Goal: Find specific page/section: Find specific page/section

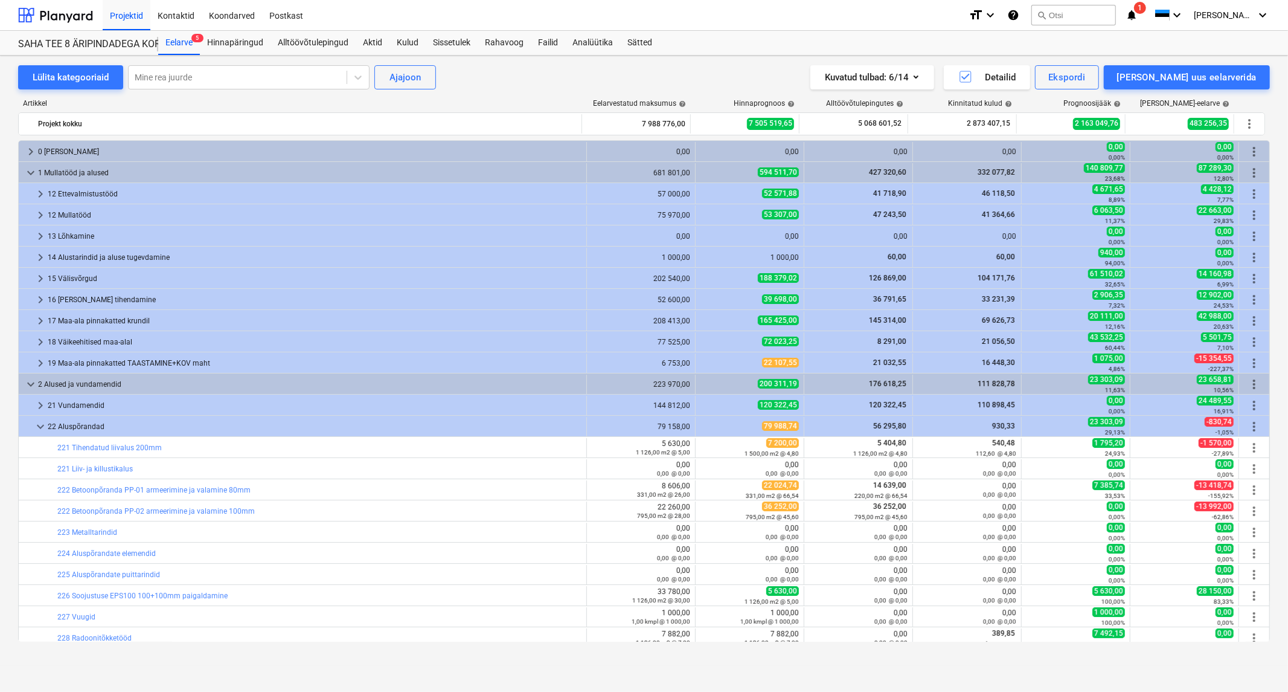
scroll to position [201, 0]
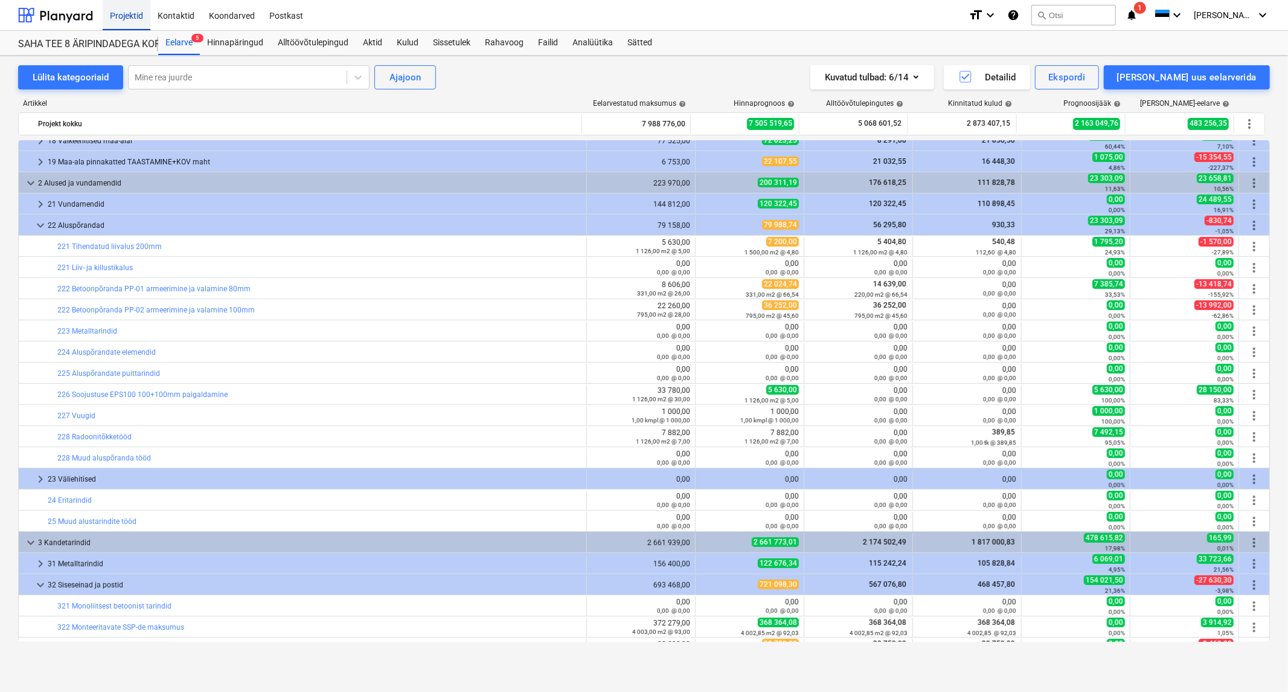
click at [122, 19] on div "Projektid" at bounding box center [127, 14] width 48 height 31
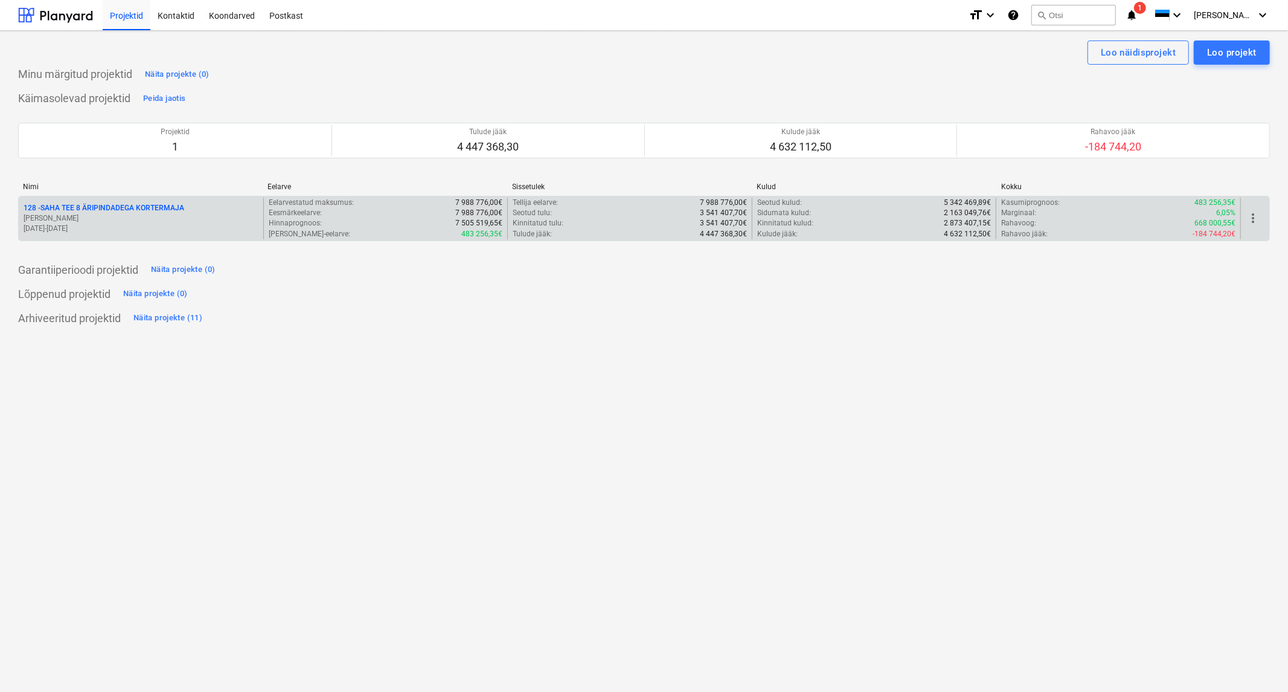
click at [184, 205] on div "128 - SAHA TEE 8 ÄRIPINDADEGA KORTERMAJA" at bounding box center [141, 208] width 235 height 10
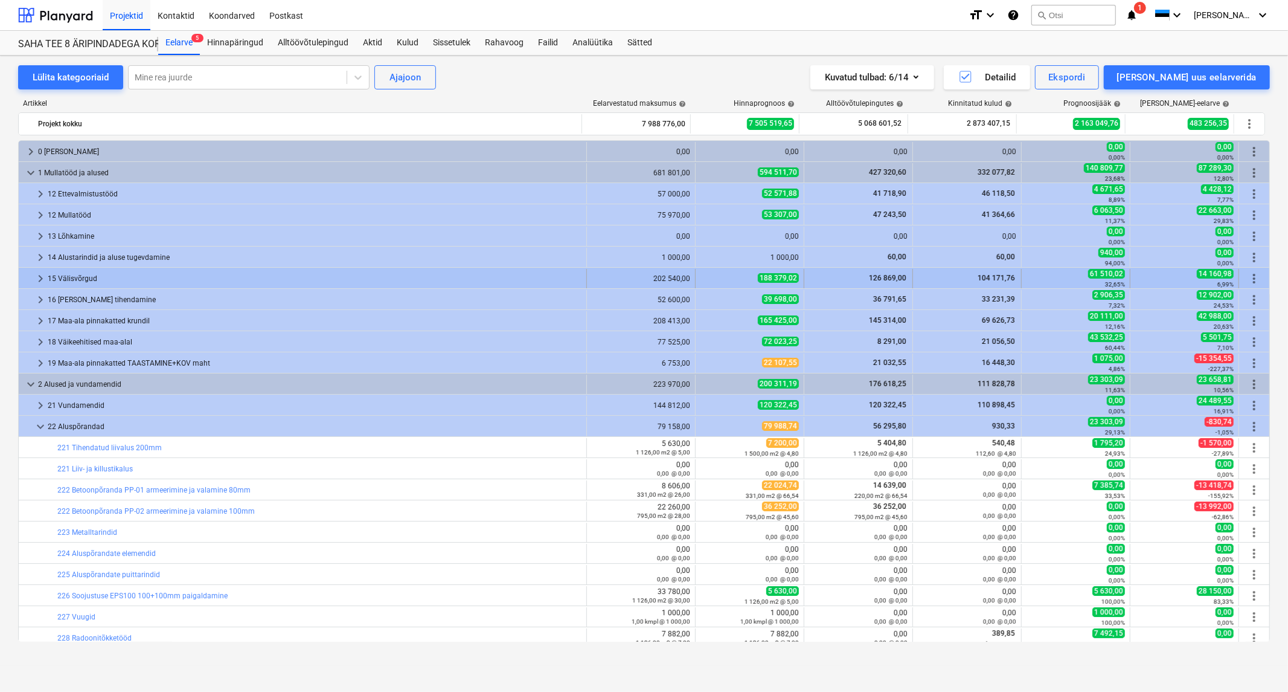
click at [45, 278] on span "keyboard_arrow_right" at bounding box center [40, 278] width 14 height 14
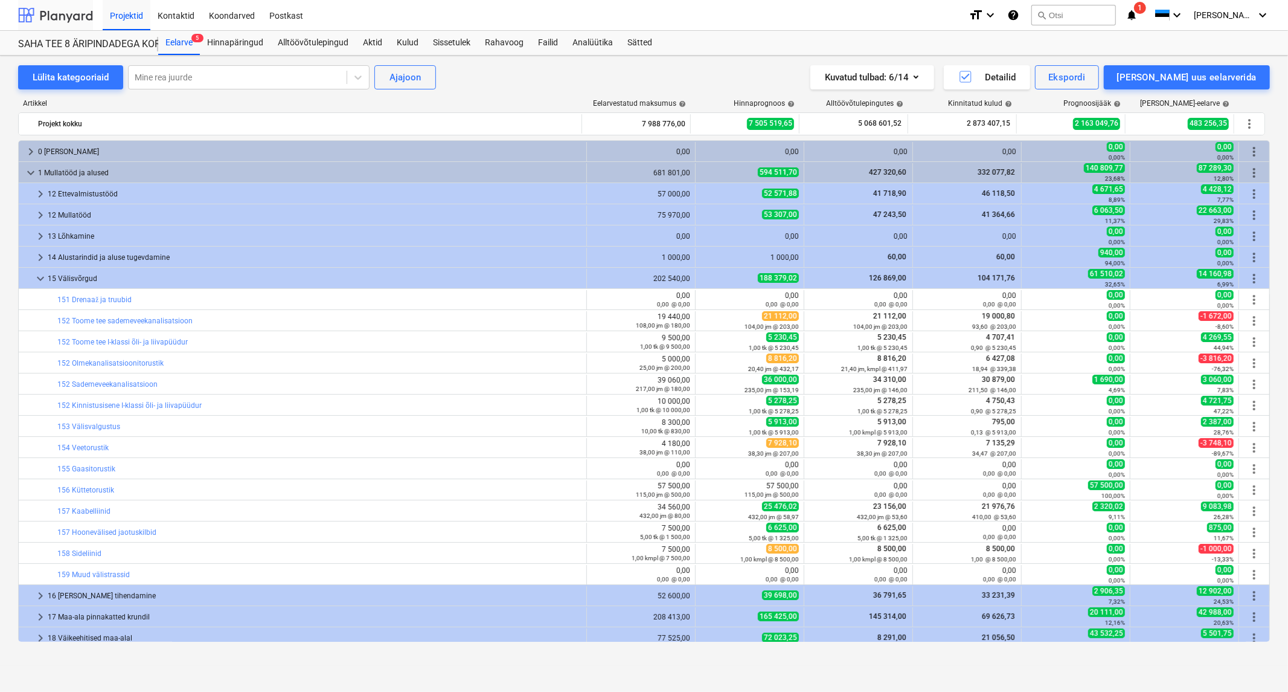
click at [63, 12] on div at bounding box center [55, 15] width 75 height 30
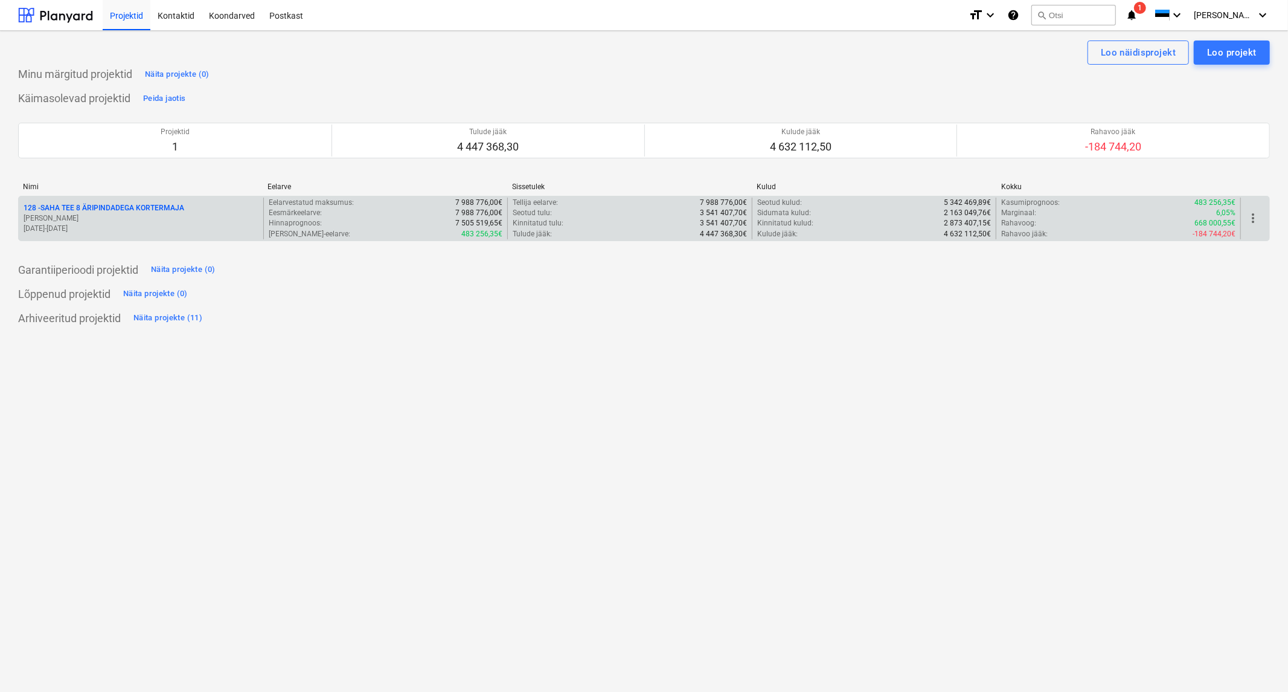
click at [153, 204] on p "128 - SAHA TEE 8 ÄRIPINDADEGA KORTERMAJA" at bounding box center [104, 208] width 161 height 10
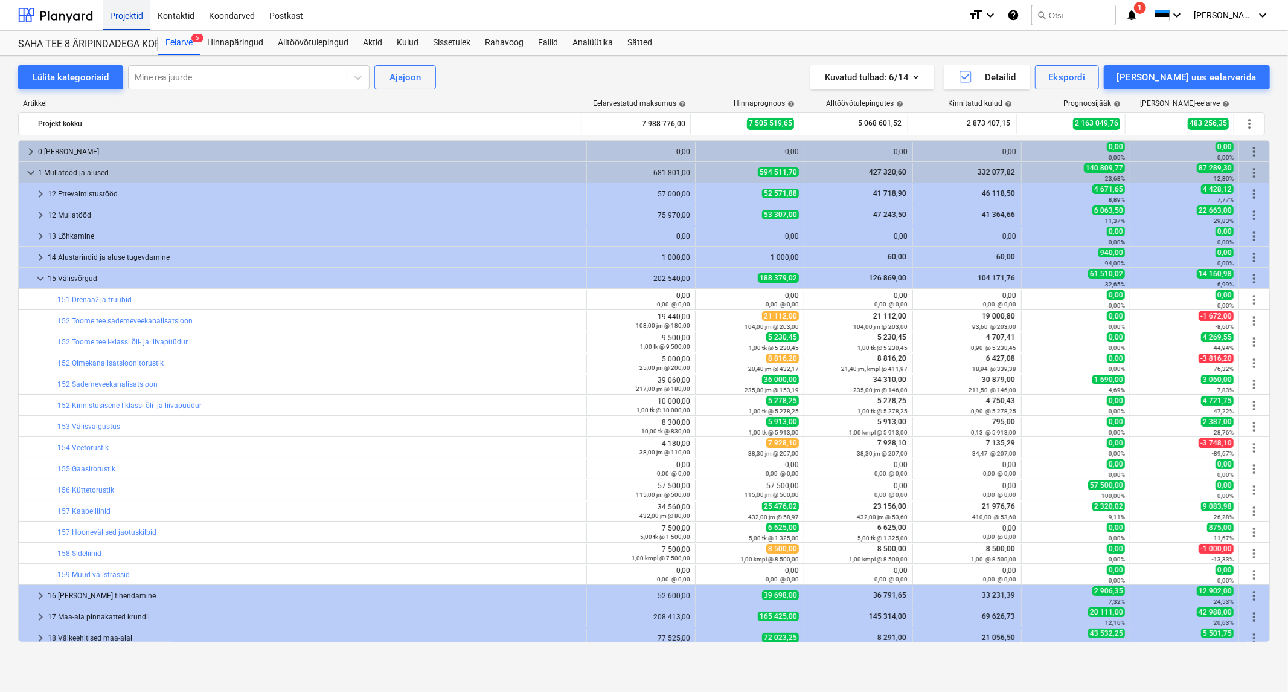
click at [123, 19] on div "Projektid" at bounding box center [127, 14] width 48 height 31
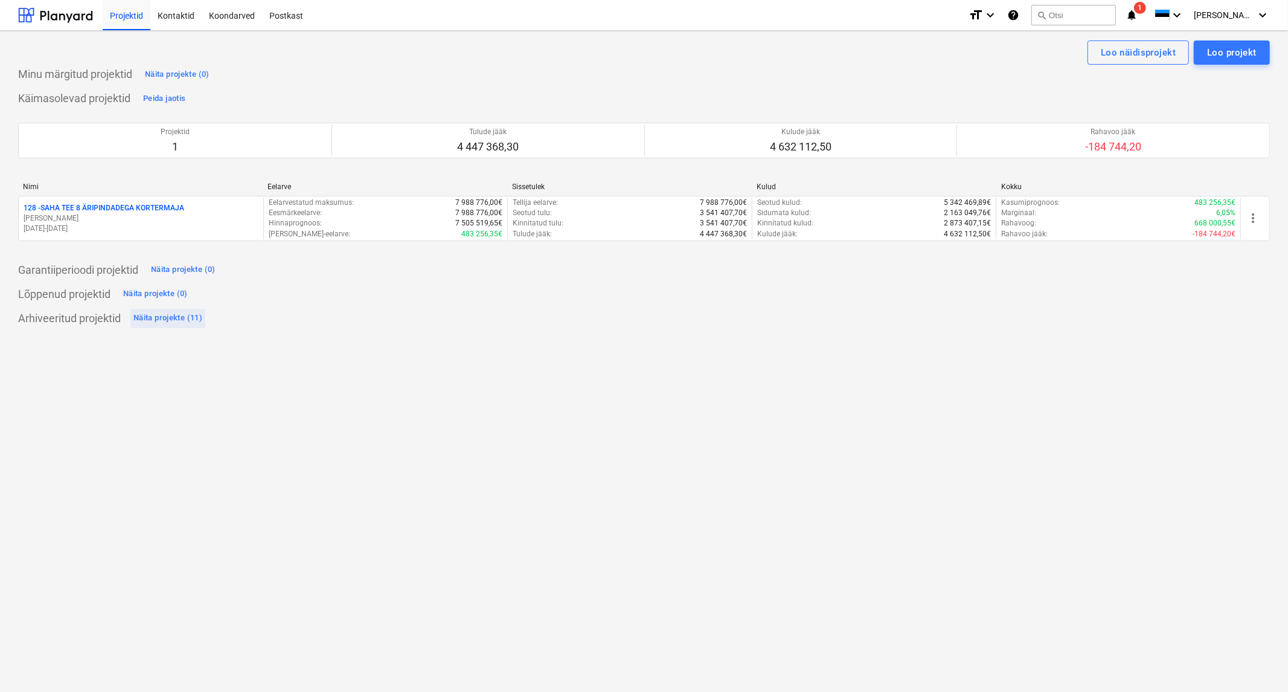
click at [179, 315] on div "Näita projekte (11)" at bounding box center [167, 318] width 69 height 14
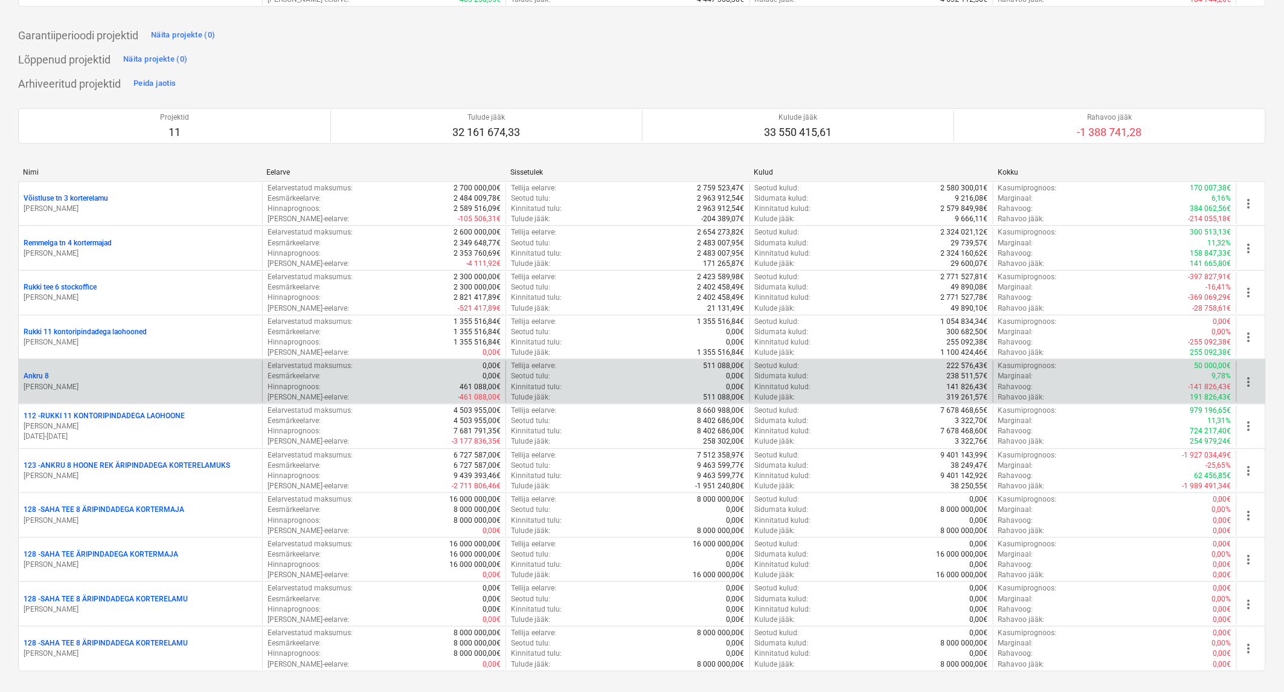
scroll to position [239, 0]
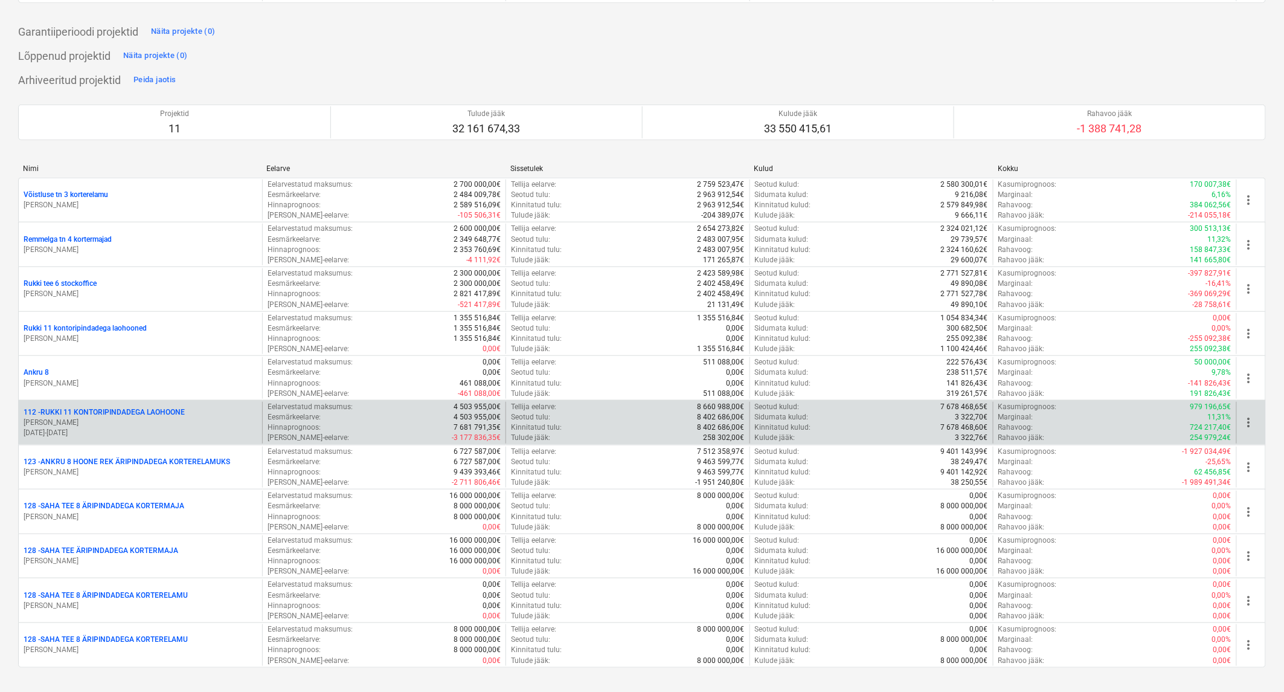
click at [104, 413] on p "112 - RUKKI 11 KONTORIPINDADEGA LAOHOONE" at bounding box center [104, 412] width 161 height 10
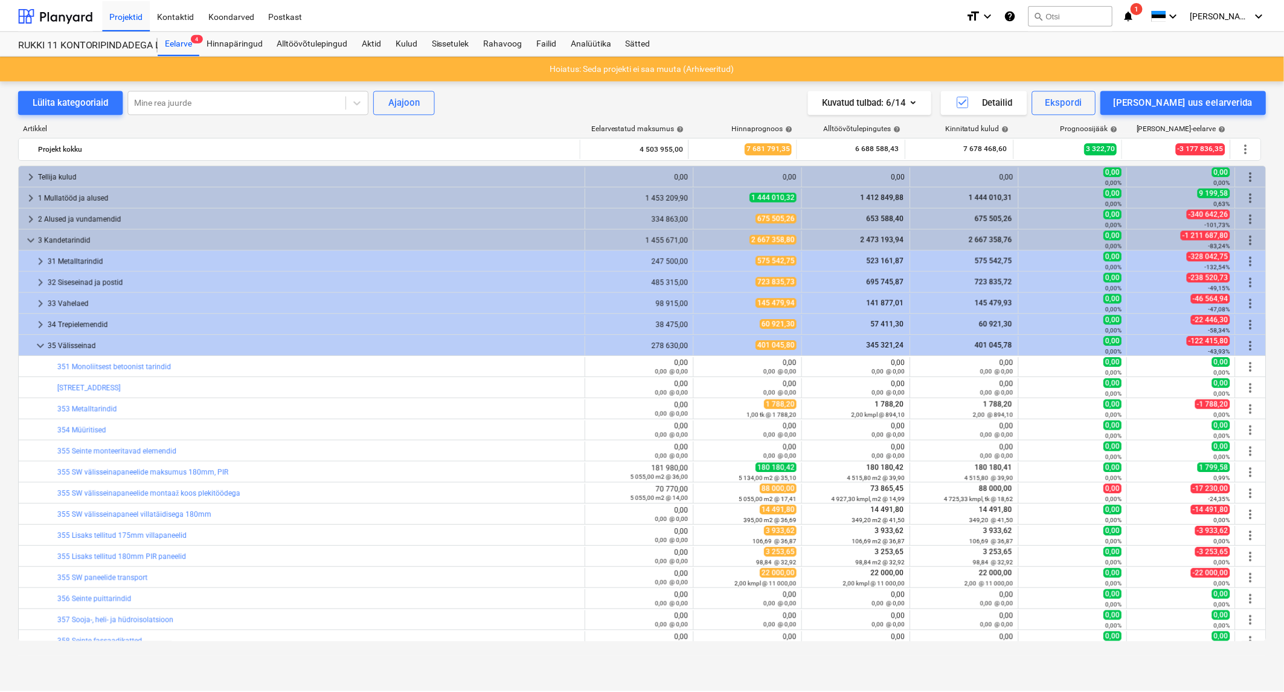
scroll to position [348, 0]
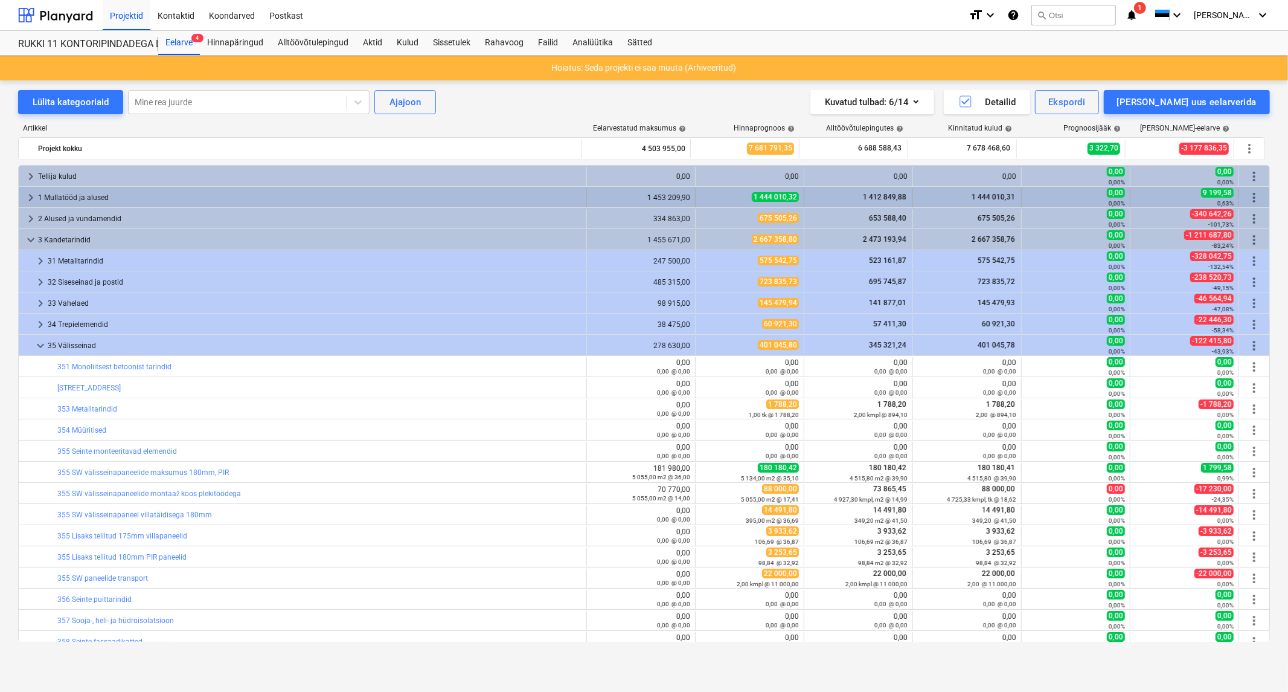
click at [27, 199] on span "keyboard_arrow_right" at bounding box center [31, 197] width 14 height 14
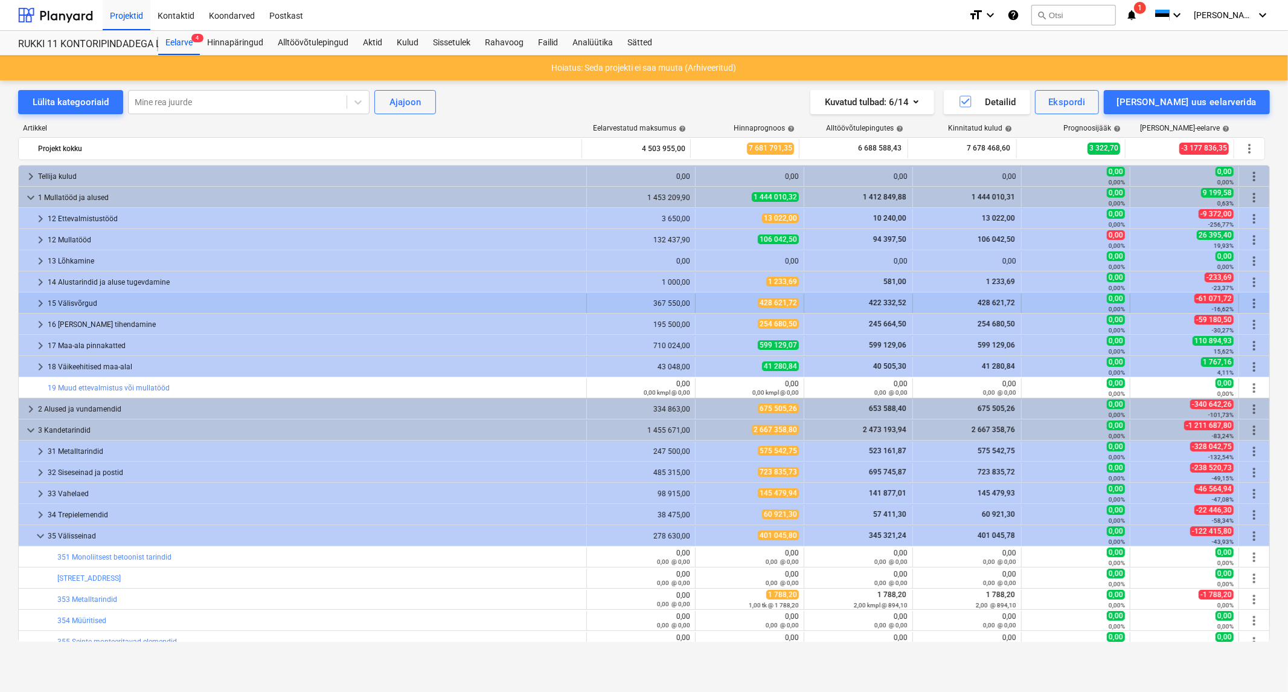
click at [39, 299] on span "keyboard_arrow_right" at bounding box center [40, 303] width 14 height 14
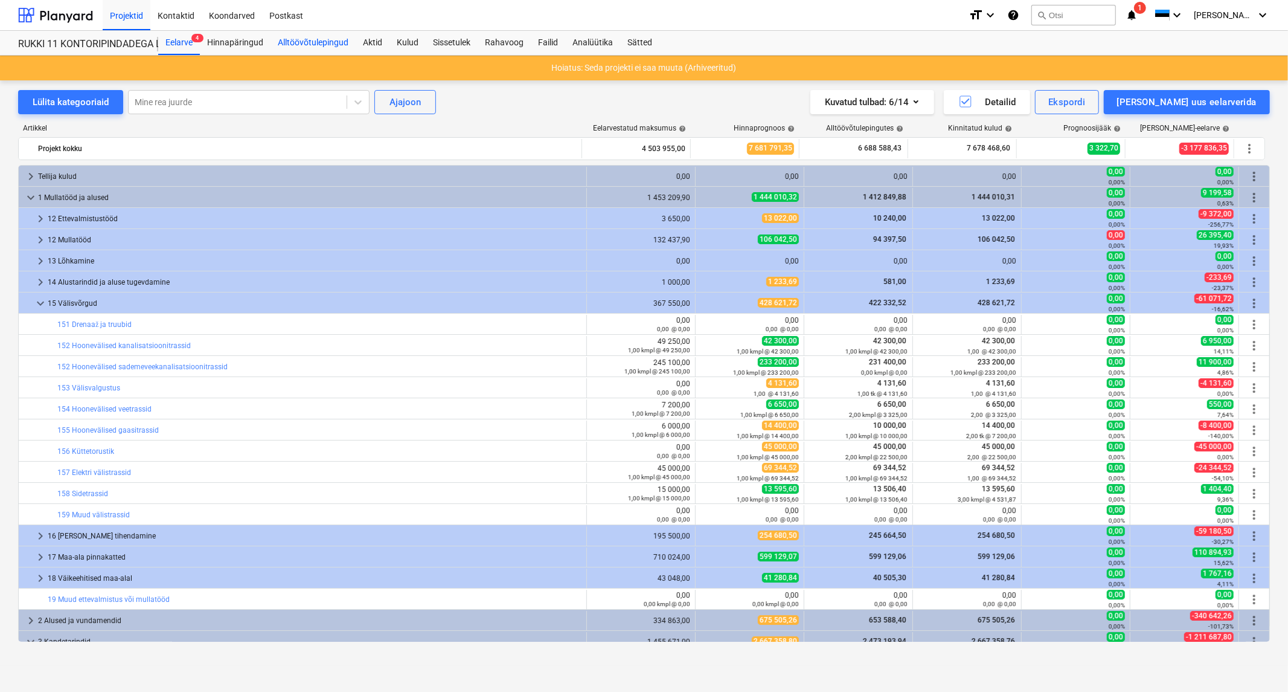
click at [336, 45] on div "Alltöövõtulepingud" at bounding box center [313, 43] width 85 height 24
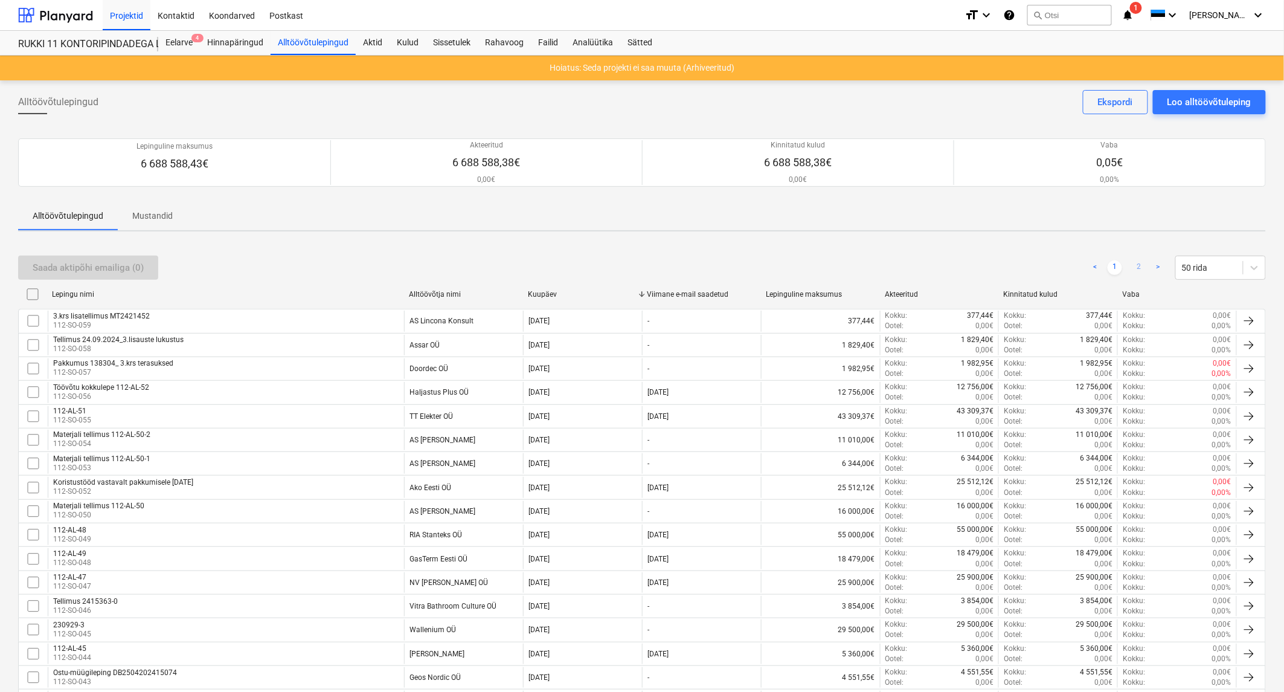
click at [1139, 269] on link "2" at bounding box center [1139, 267] width 14 height 14
checkbox input "false"
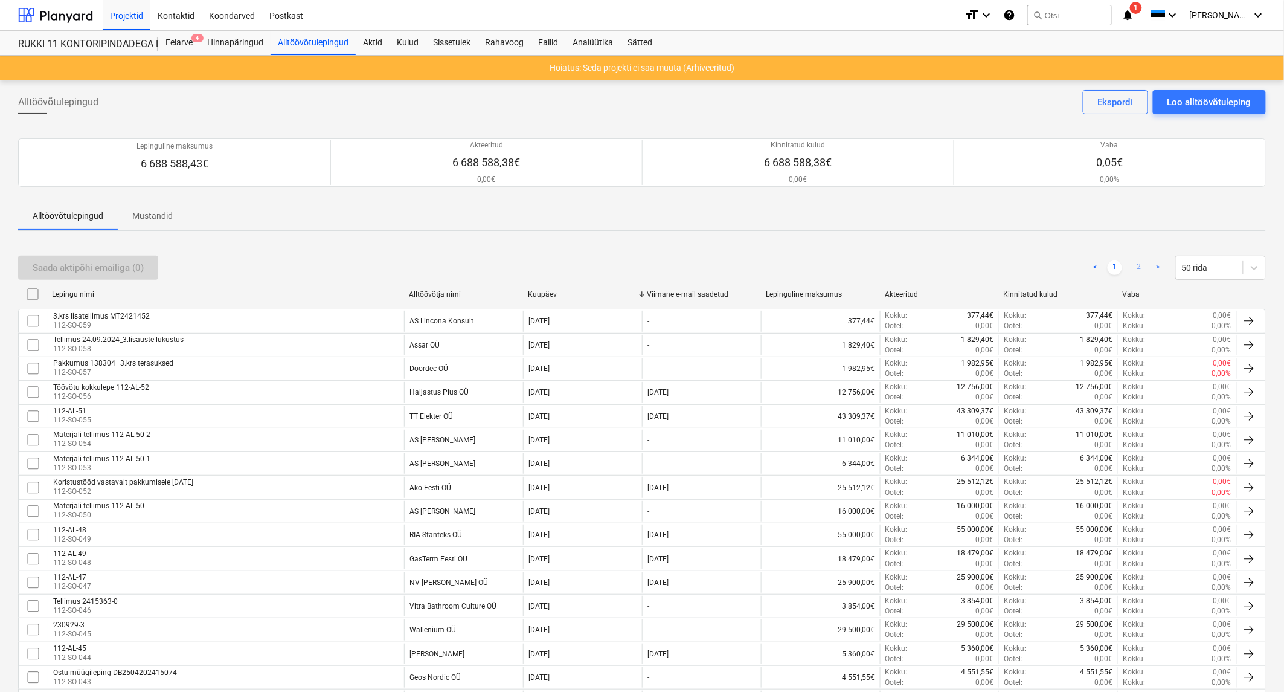
checkbox input "false"
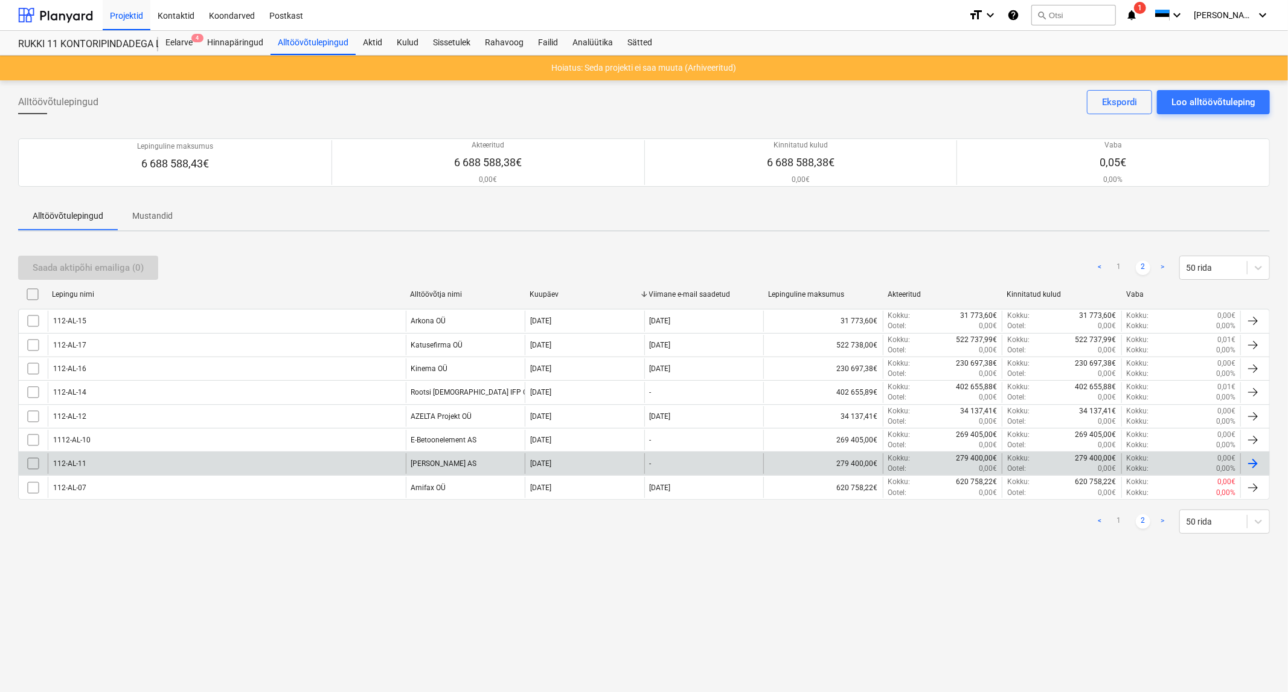
click at [390, 465] on div "112-AL-11" at bounding box center [227, 463] width 358 height 21
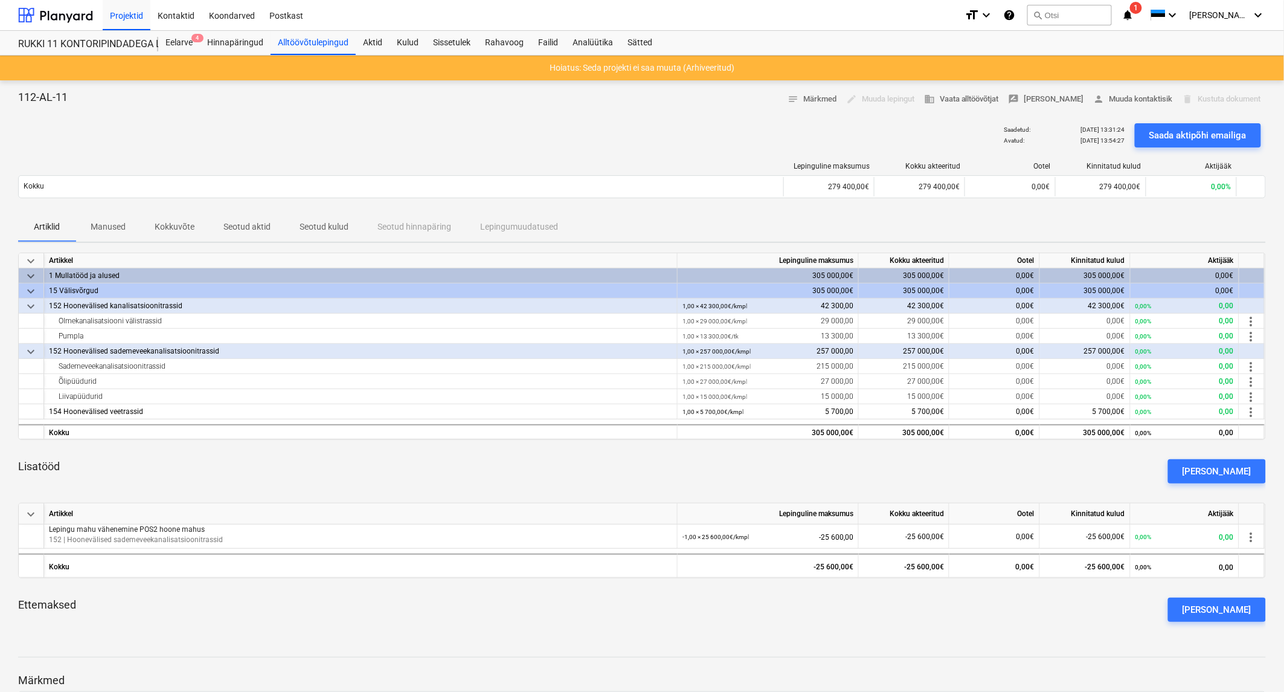
click at [98, 226] on p "Manused" at bounding box center [108, 226] width 35 height 13
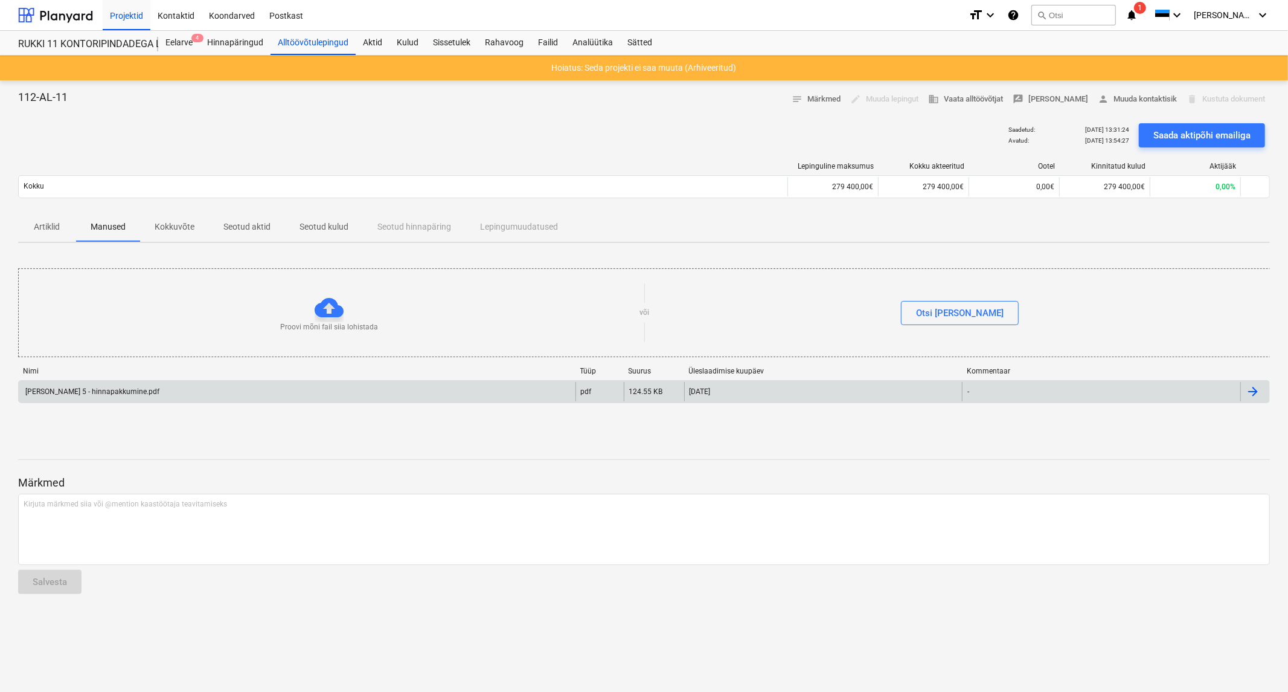
click at [86, 387] on div "[PERSON_NAME] 5 - hinnapakkumine.pdf" at bounding box center [297, 391] width 557 height 19
